Goal: Navigation & Orientation: Find specific page/section

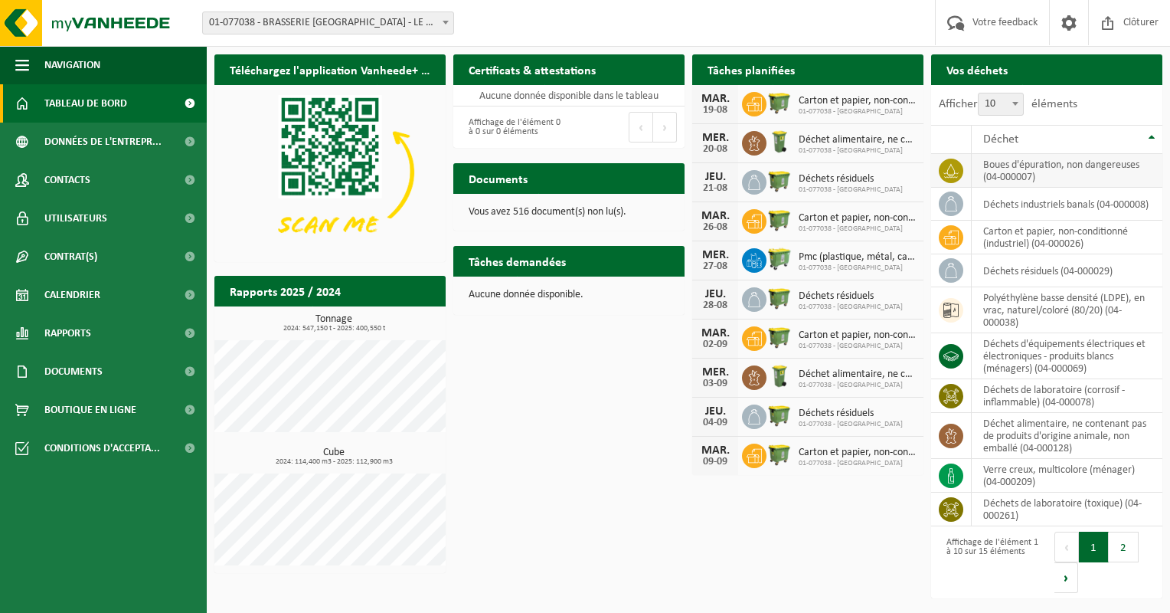
click at [1034, 169] on td "boues d'épuration, non dangereuses (04-000007)" at bounding box center [1067, 171] width 191 height 34
click at [103, 139] on span "Données de l'entrepr..." at bounding box center [102, 142] width 117 height 38
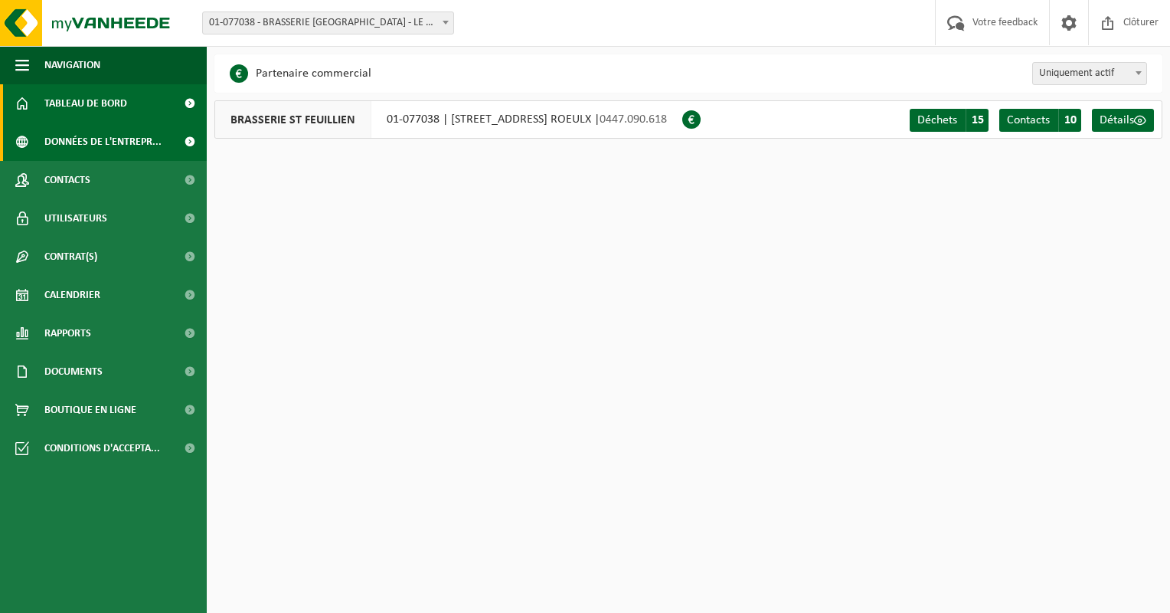
click at [84, 120] on span "Tableau de bord" at bounding box center [85, 103] width 83 height 38
